Goal: Task Accomplishment & Management: Manage account settings

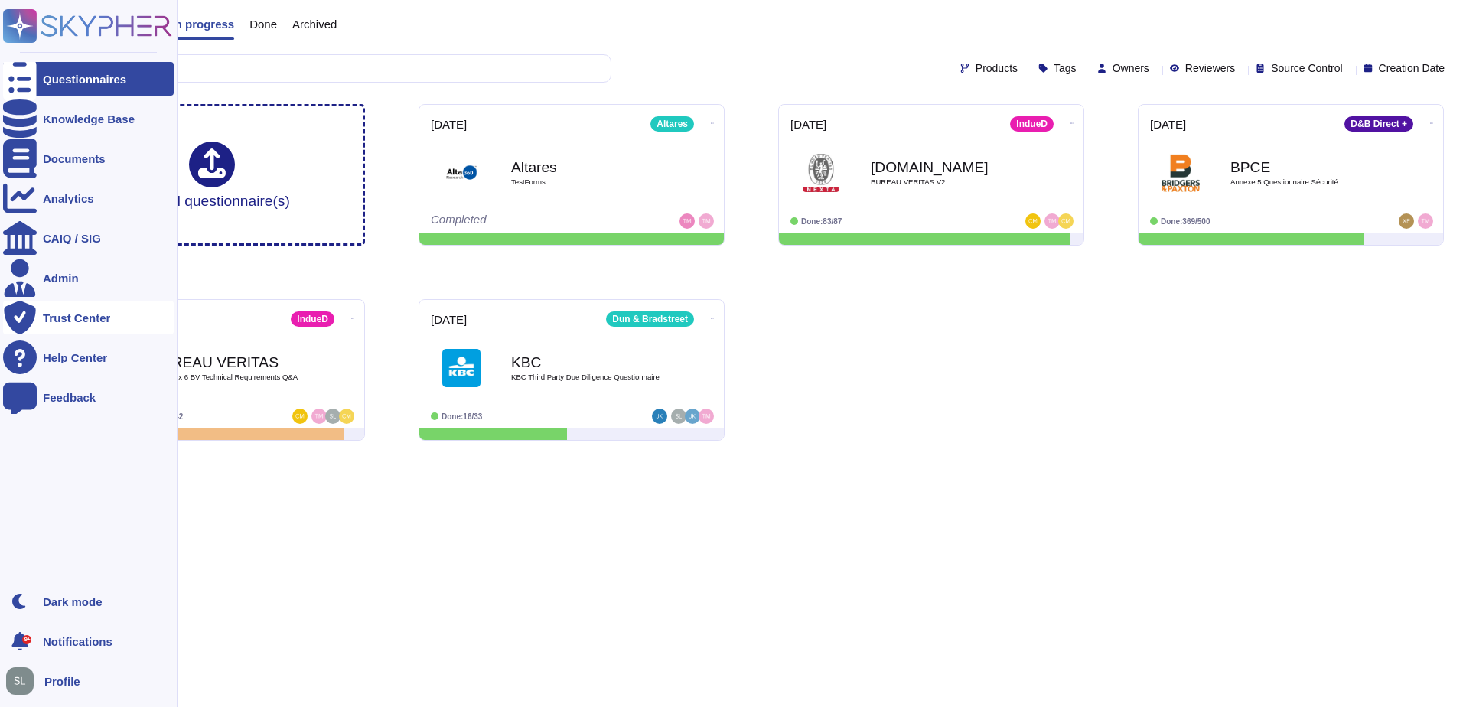
click at [46, 313] on div "Trust Center" at bounding box center [76, 317] width 67 height 11
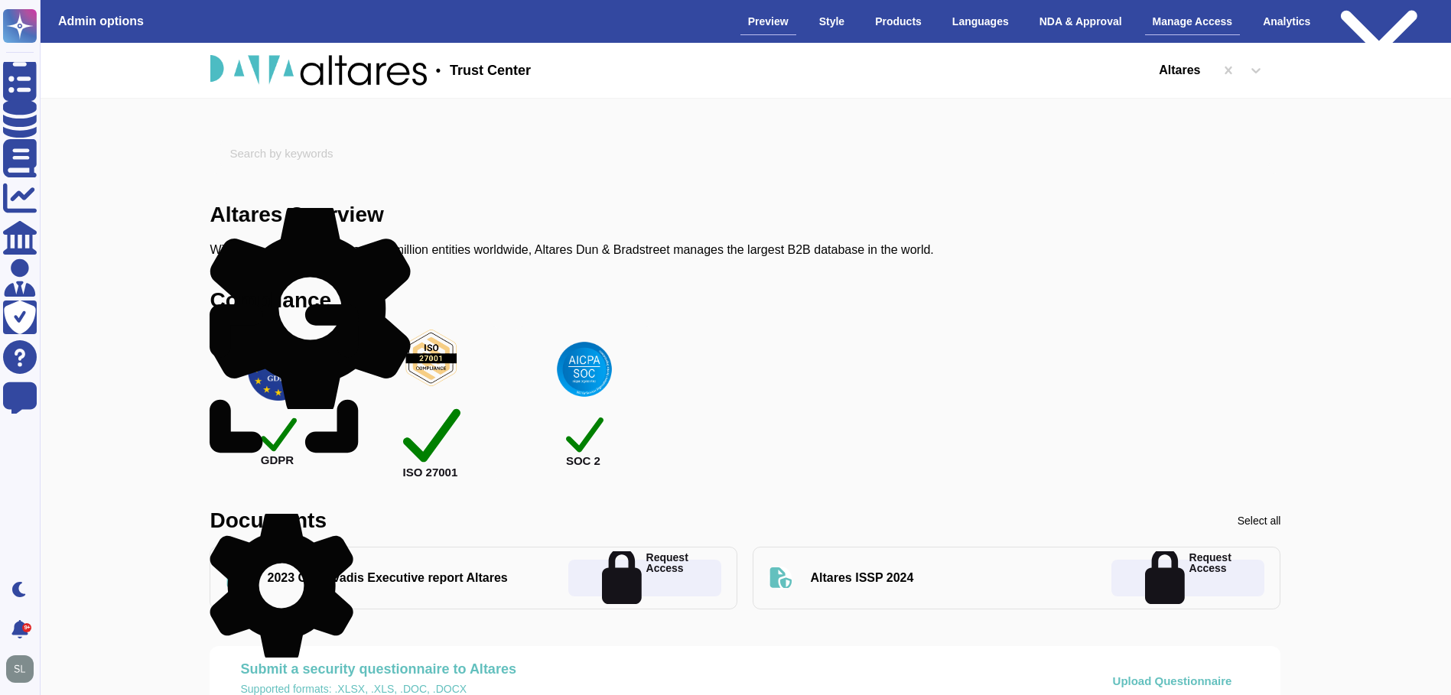
click at [1194, 13] on div "Manage Access" at bounding box center [1193, 21] width 96 height 27
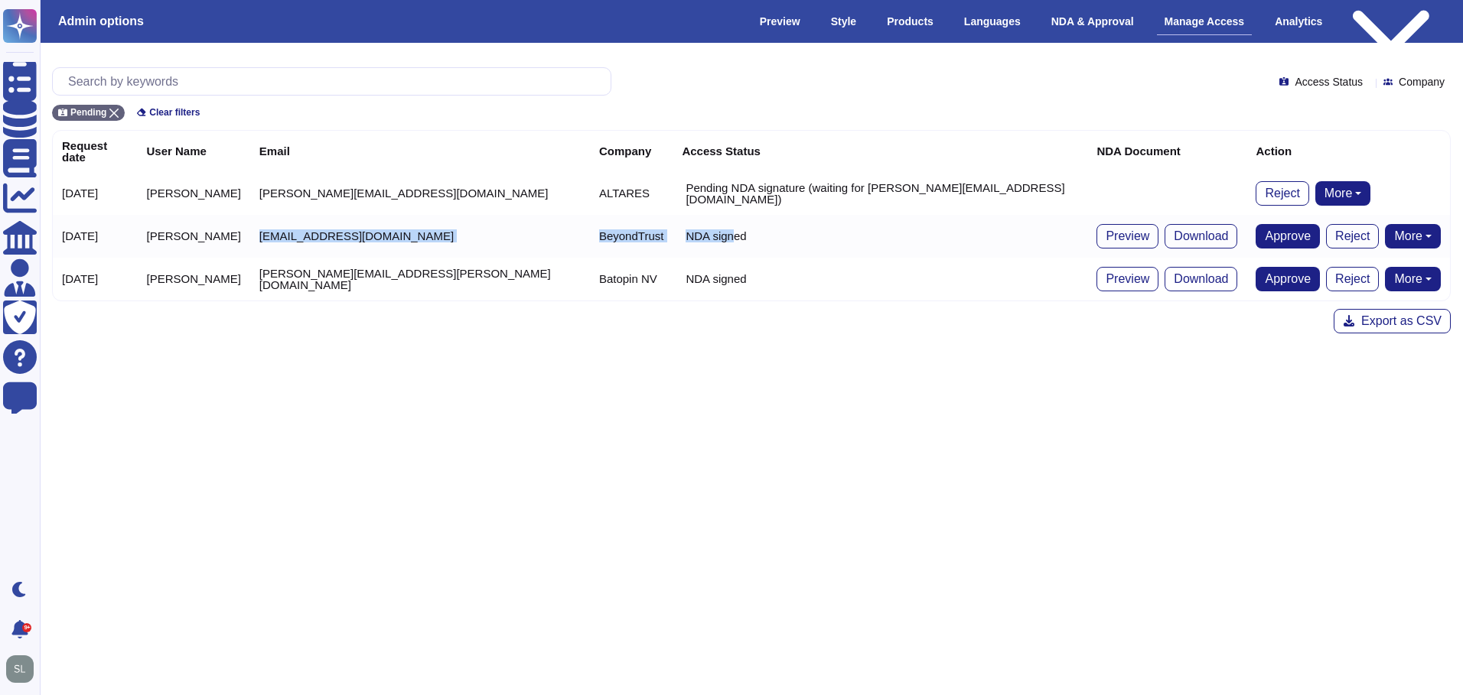
drag, startPoint x: 230, startPoint y: 218, endPoint x: 659, endPoint y: 217, distance: 429.2
click at [659, 217] on tr "[DATE] [PERSON_NAME] [EMAIL_ADDRESS][DOMAIN_NAME] BeyondTrust NDA signed Previe…" at bounding box center [751, 236] width 1397 height 43
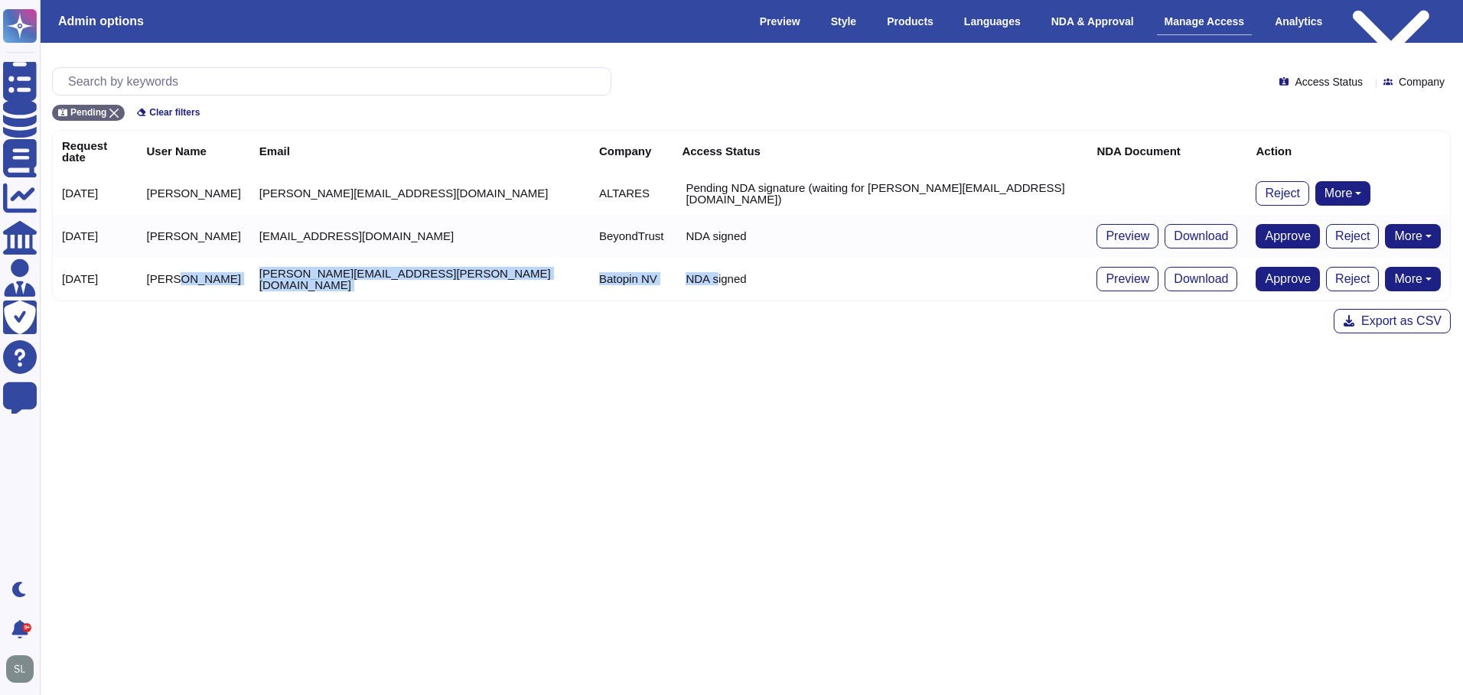
drag, startPoint x: 194, startPoint y: 268, endPoint x: 639, endPoint y: 272, distance: 445.3
click at [639, 272] on tr "[DATE] [PERSON_NAME] [PERSON_NAME][EMAIL_ADDRESS][PERSON_NAME][DOMAIN_NAME] Bat…" at bounding box center [751, 279] width 1397 height 43
click at [317, 358] on html "Questionnaires Knowledge Base Documents Analytics CAIQ / SIG Admin Trust Center…" at bounding box center [731, 179] width 1463 height 358
drag, startPoint x: 108, startPoint y: 220, endPoint x: 494, endPoint y: 277, distance: 390.6
click at [494, 277] on tbody "[DATE] [PERSON_NAME] [PERSON_NAME][EMAIL_ADDRESS][DOMAIN_NAME] ALTARES Pending …" at bounding box center [751, 236] width 1397 height 129
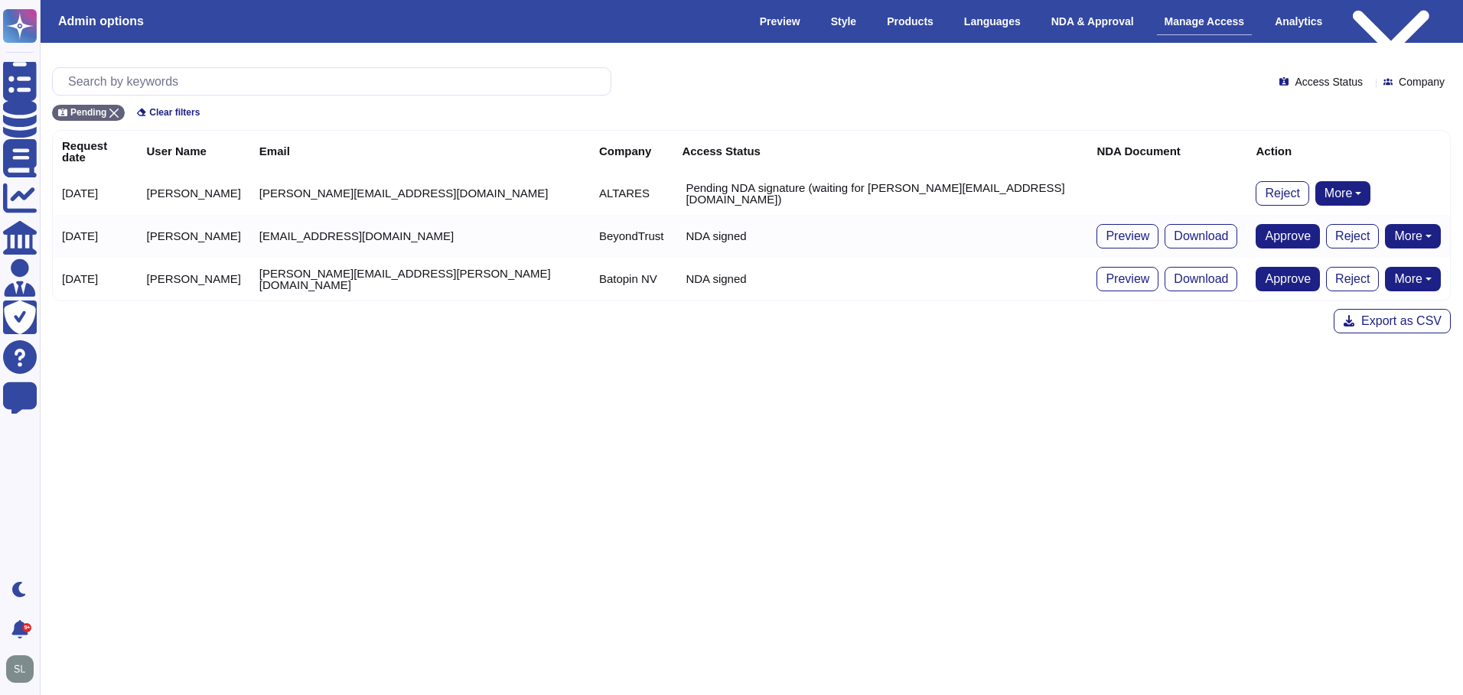
drag, startPoint x: 494, startPoint y: 277, endPoint x: 668, endPoint y: 412, distance: 219.7
click at [638, 358] on html "Questionnaires Knowledge Base Documents Analytics CAIQ / SIG Admin Trust Center…" at bounding box center [731, 179] width 1463 height 358
click at [1265, 231] on span "Approve" at bounding box center [1288, 236] width 46 height 12
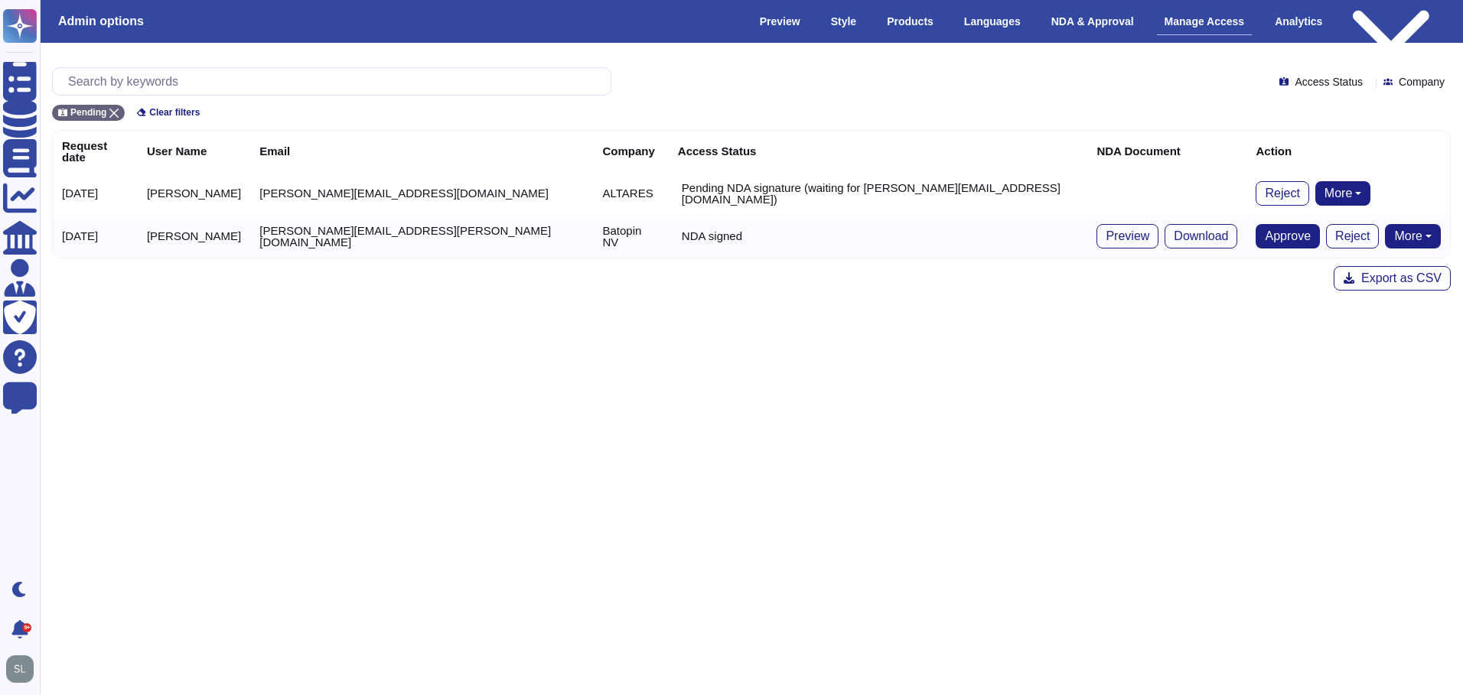
click at [1320, 79] on span "Access Status" at bounding box center [1328, 82] width 68 height 11
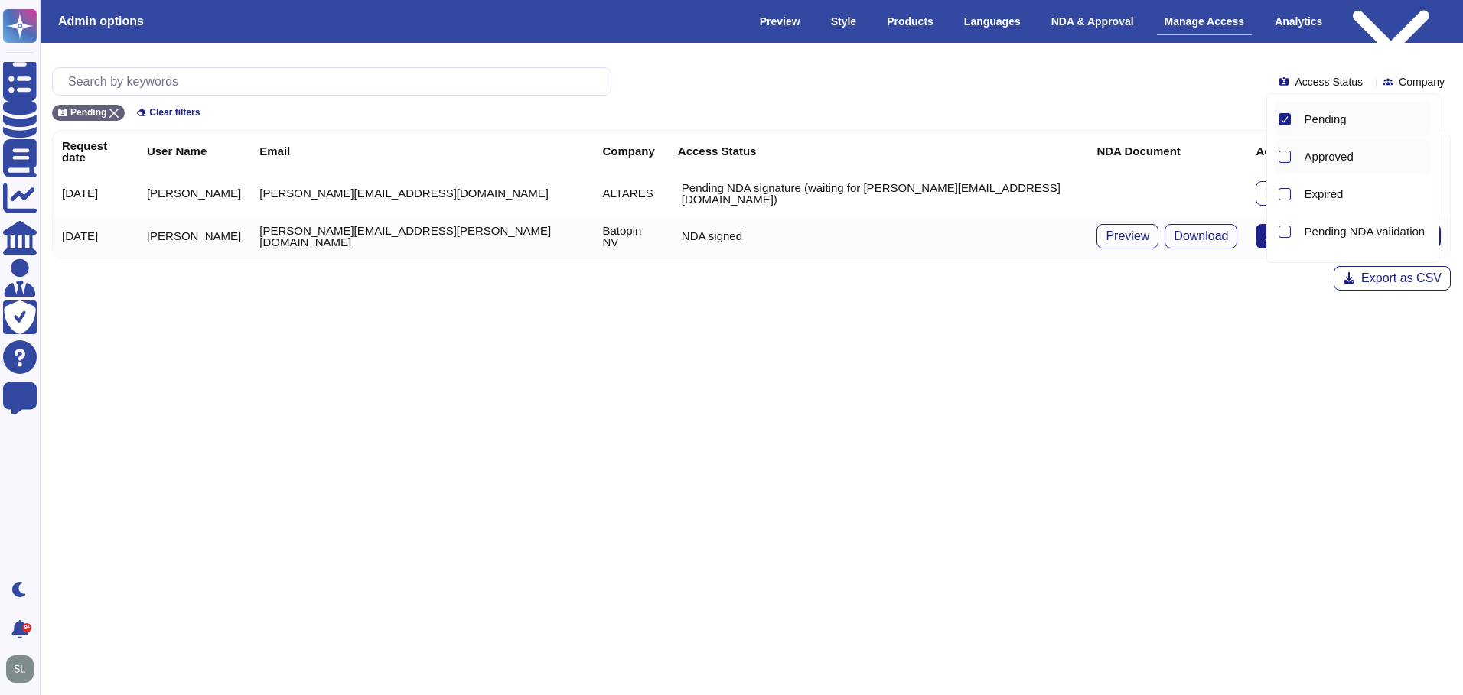
click at [1315, 156] on span "Approved" at bounding box center [1328, 157] width 49 height 14
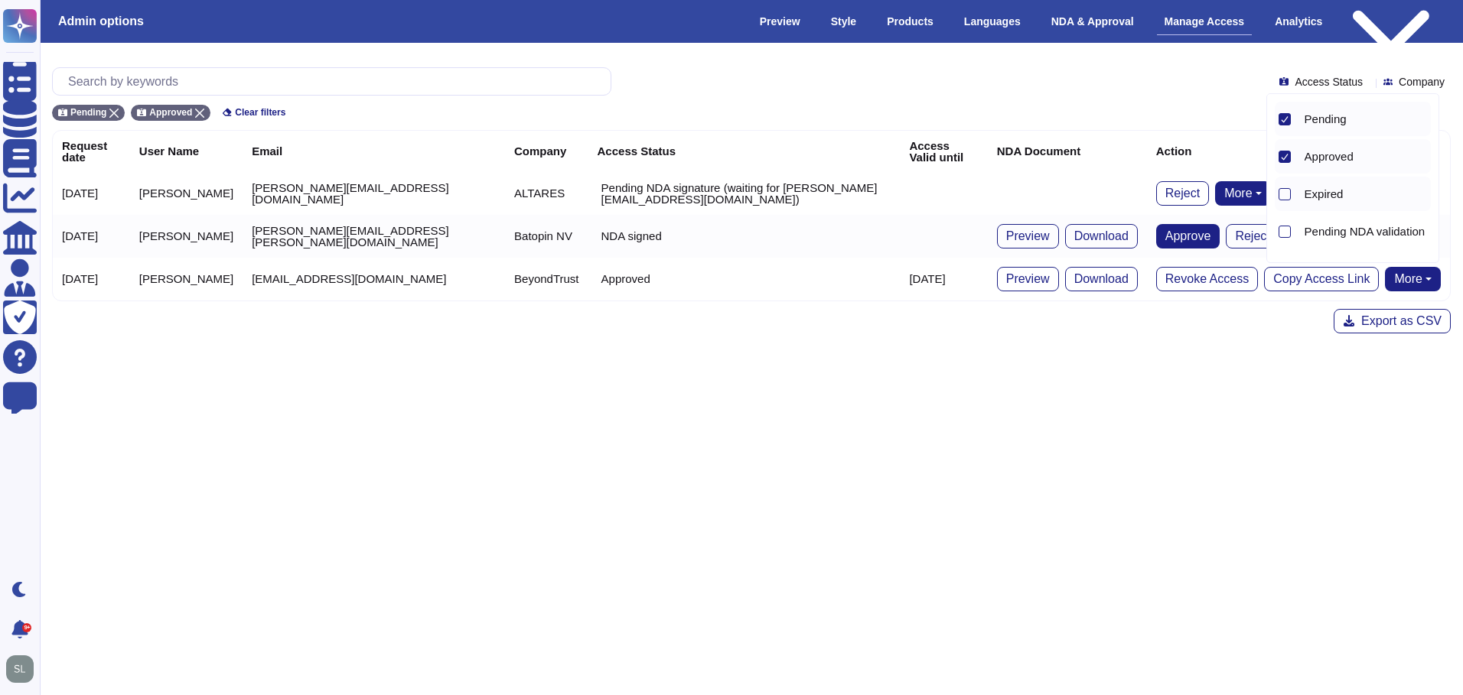
click at [1315, 195] on span "Expired" at bounding box center [1323, 194] width 39 height 14
click at [1315, 225] on span "Pending NDA validation" at bounding box center [1364, 232] width 121 height 14
click at [1263, 358] on html "Questionnaires Knowledge Base Documents Analytics CAIQ / SIG Admin Trust Center…" at bounding box center [731, 179] width 1463 height 358
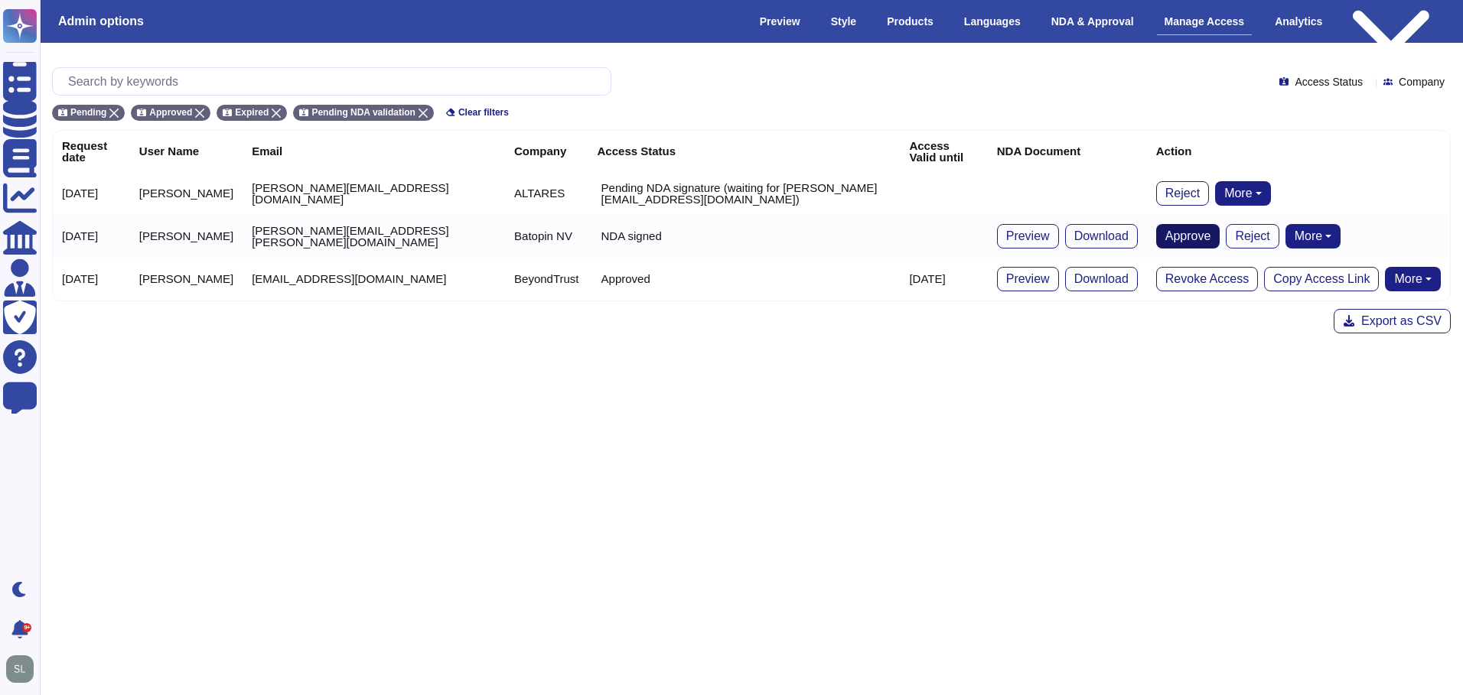
click at [1205, 238] on span "Approve" at bounding box center [1188, 236] width 46 height 12
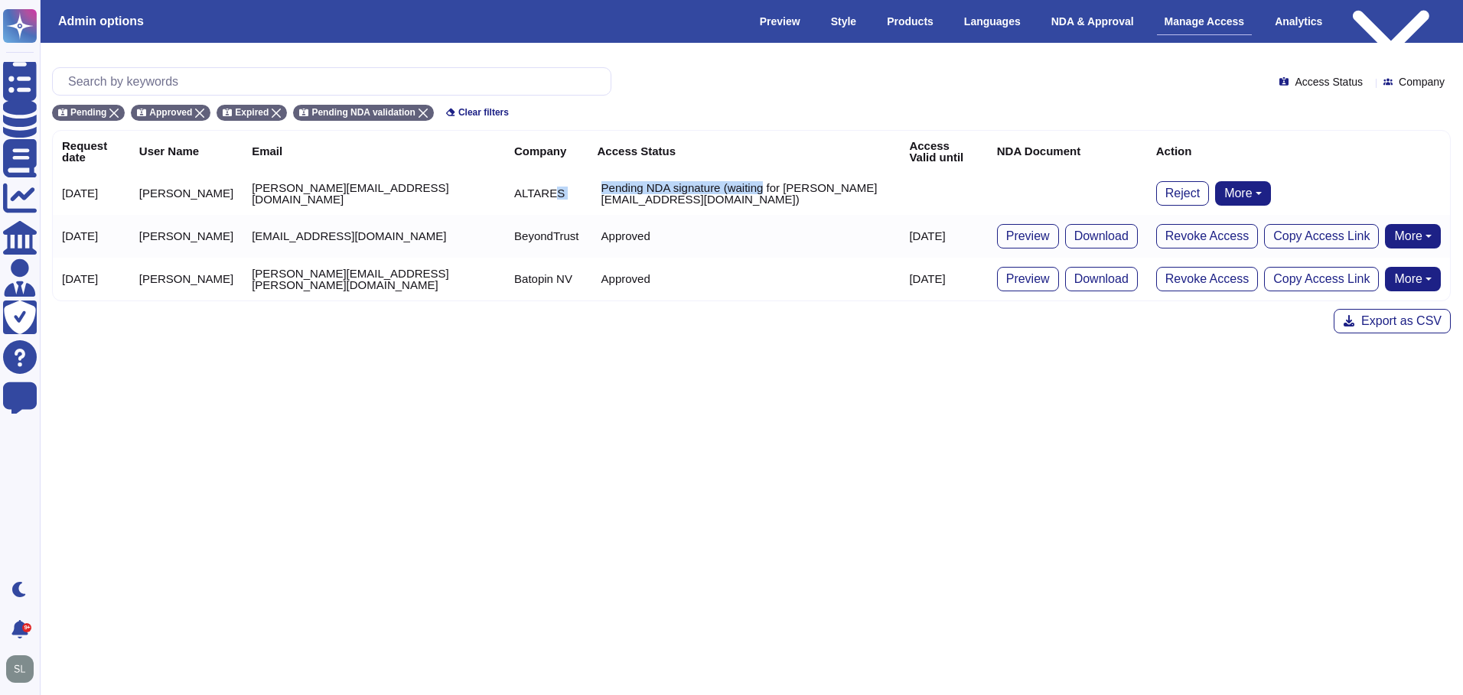
drag, startPoint x: 688, startPoint y: 187, endPoint x: 483, endPoint y: 187, distance: 204.3
click at [483, 187] on tr "[DATE] [PERSON_NAME] [PERSON_NAME][EMAIL_ADDRESS][DOMAIN_NAME] ALTARES Pending …" at bounding box center [751, 193] width 1397 height 43
drag, startPoint x: 483, startPoint y: 187, endPoint x: 601, endPoint y: 194, distance: 118.0
click at [601, 194] on p "Pending NDA signature (waiting for [PERSON_NAME][EMAIL_ADDRESS][DOMAIN_NAME])" at bounding box center [746, 193] width 290 height 23
drag, startPoint x: 566, startPoint y: 188, endPoint x: 672, endPoint y: 200, distance: 106.2
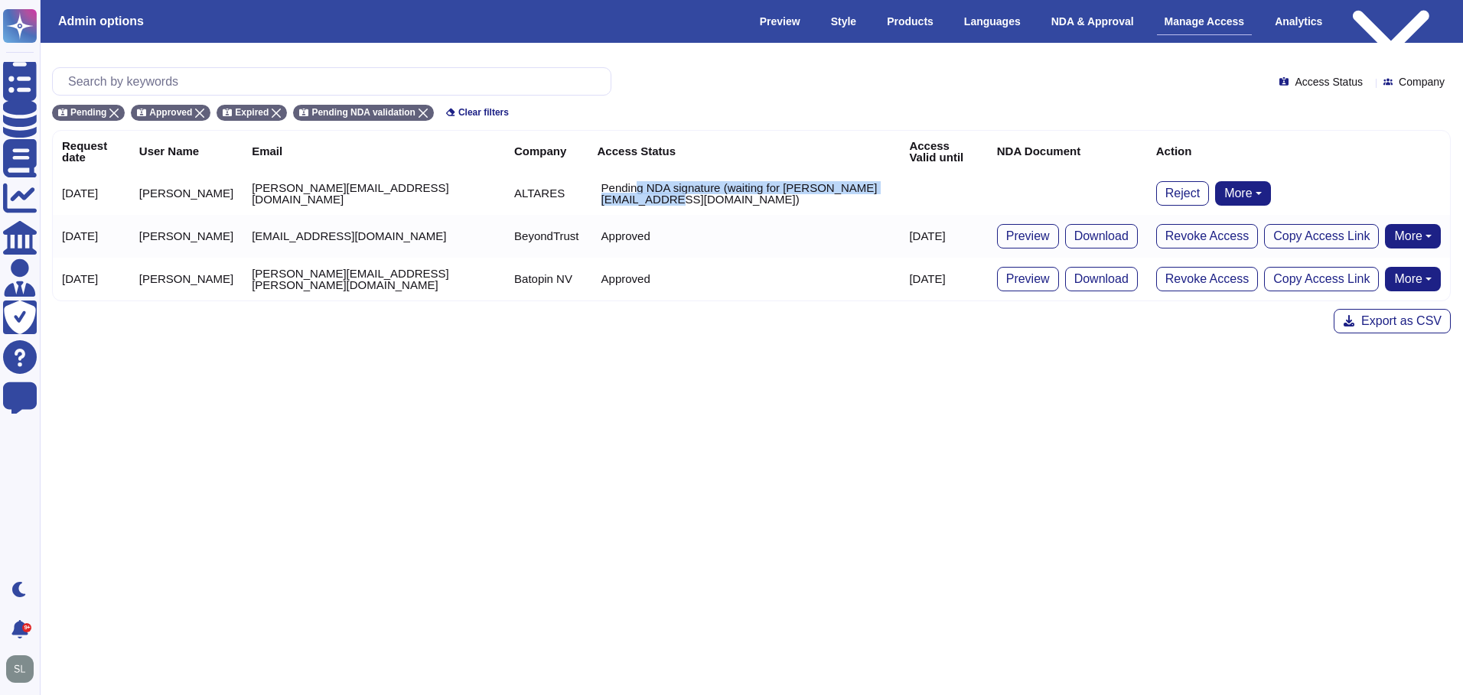
click at [672, 200] on p "Pending NDA signature (waiting for [PERSON_NAME][EMAIL_ADDRESS][DOMAIN_NAME])" at bounding box center [746, 193] width 290 height 23
click at [1198, 188] on span "Reject" at bounding box center [1182, 193] width 34 height 12
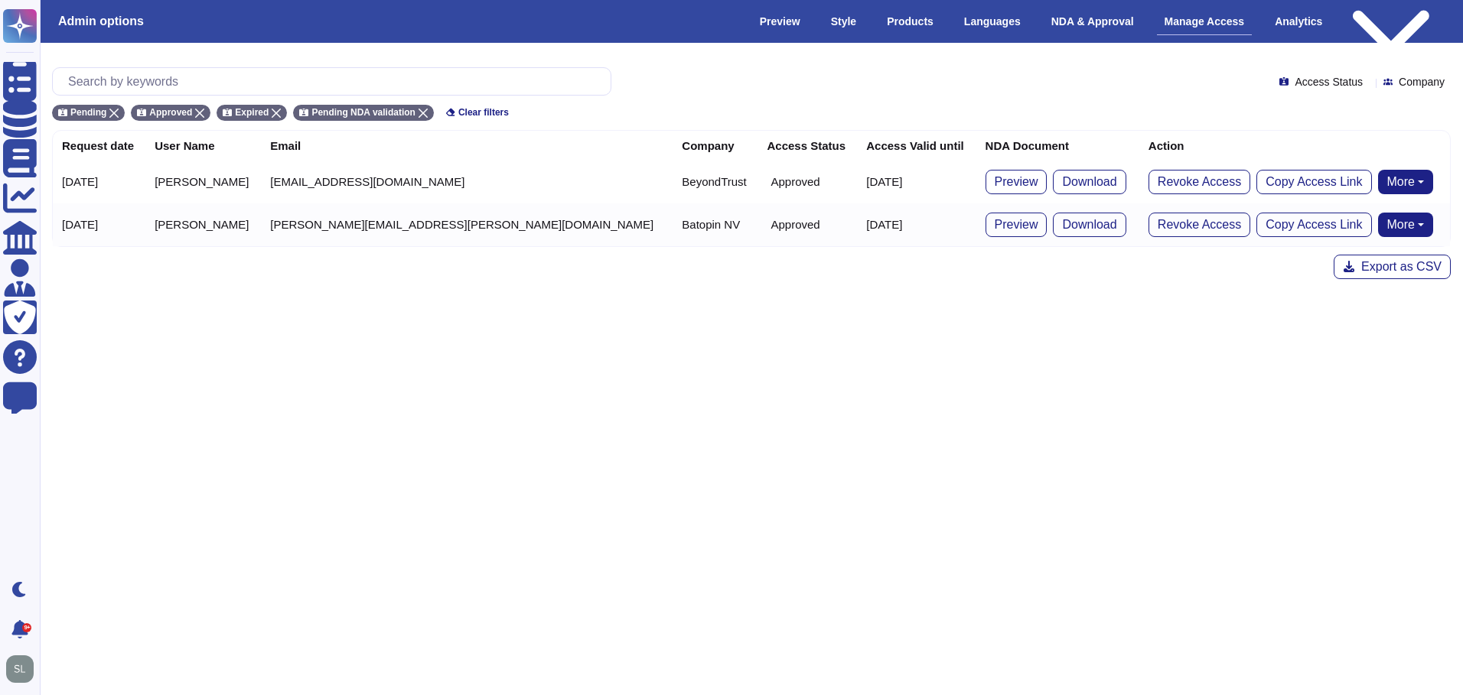
click at [899, 304] on html "Questionnaires Knowledge Base Documents Analytics CAIQ / SIG Admin Trust Center…" at bounding box center [731, 152] width 1463 height 304
click at [623, 304] on html "Questionnaires Knowledge Base Documents Analytics CAIQ / SIG Admin Trust Center…" at bounding box center [731, 152] width 1463 height 304
click at [786, 304] on html "Questionnaires Knowledge Base Documents Analytics CAIQ / SIG Admin Trust Center…" at bounding box center [731, 152] width 1463 height 304
click at [799, 22] on div "Preview" at bounding box center [780, 21] width 56 height 27
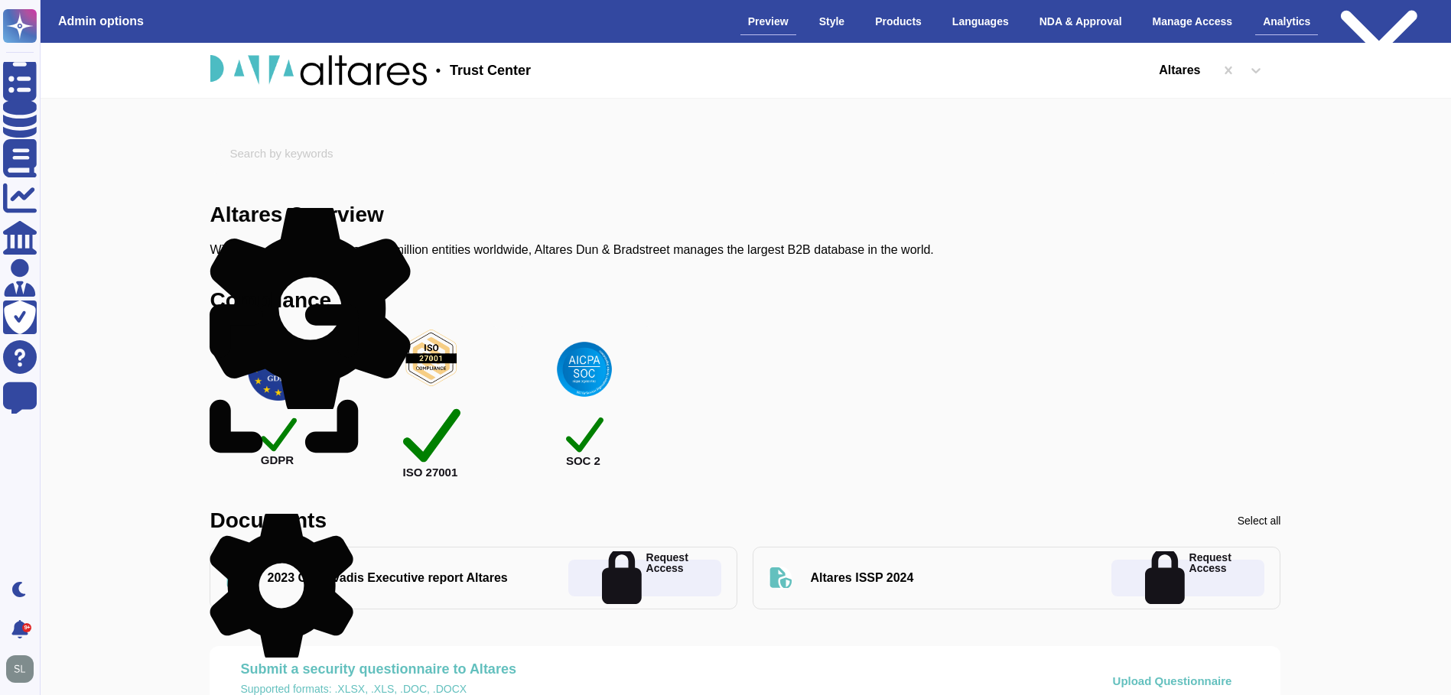
click at [1284, 24] on div "Analytics" at bounding box center [1286, 21] width 63 height 27
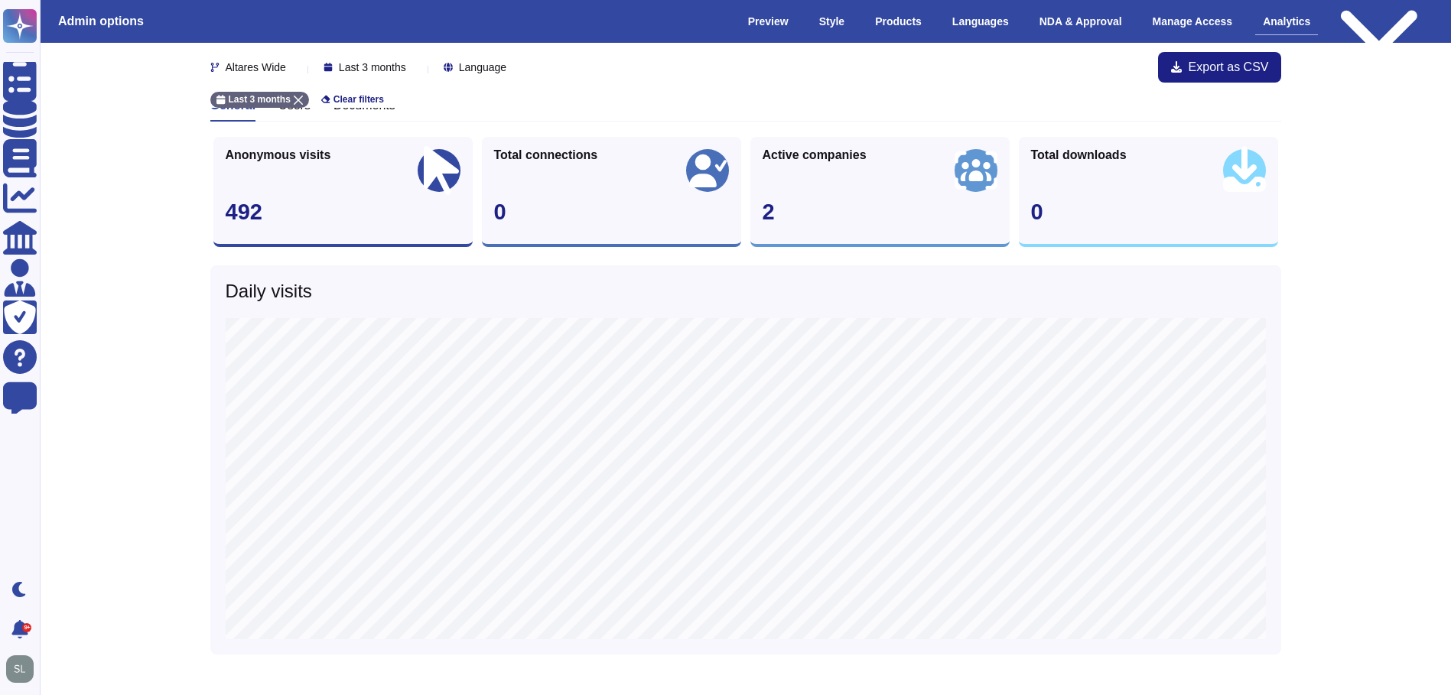
scroll to position [57, 0]
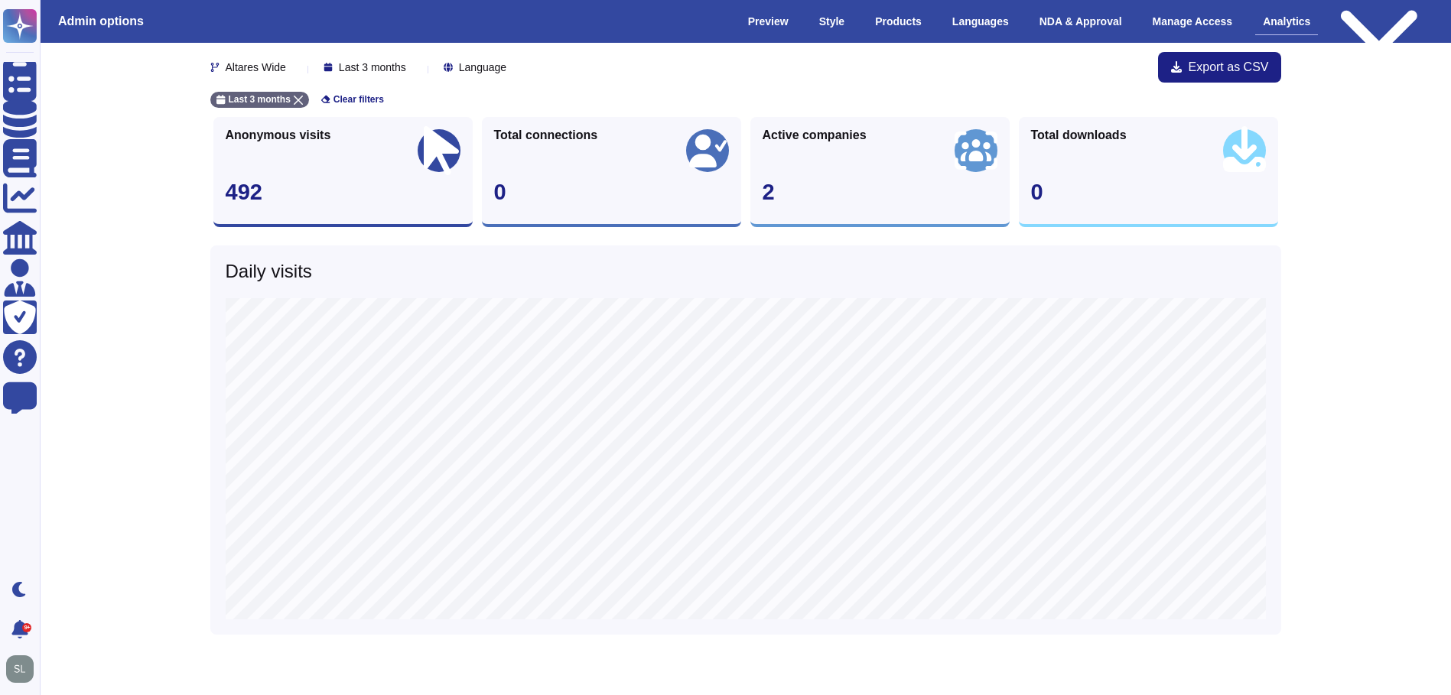
click at [1384, 322] on div "Altares Wide Last 3 months Language Export as CSV Last 3 months Clear filters G…" at bounding box center [746, 340] width 1436 height 711
click at [1322, 532] on div "Altares Wide Last 3 months Language Export as CSV Last 3 months Clear filters G…" at bounding box center [746, 340] width 1436 height 711
